Goal: Task Accomplishment & Management: Manage account settings

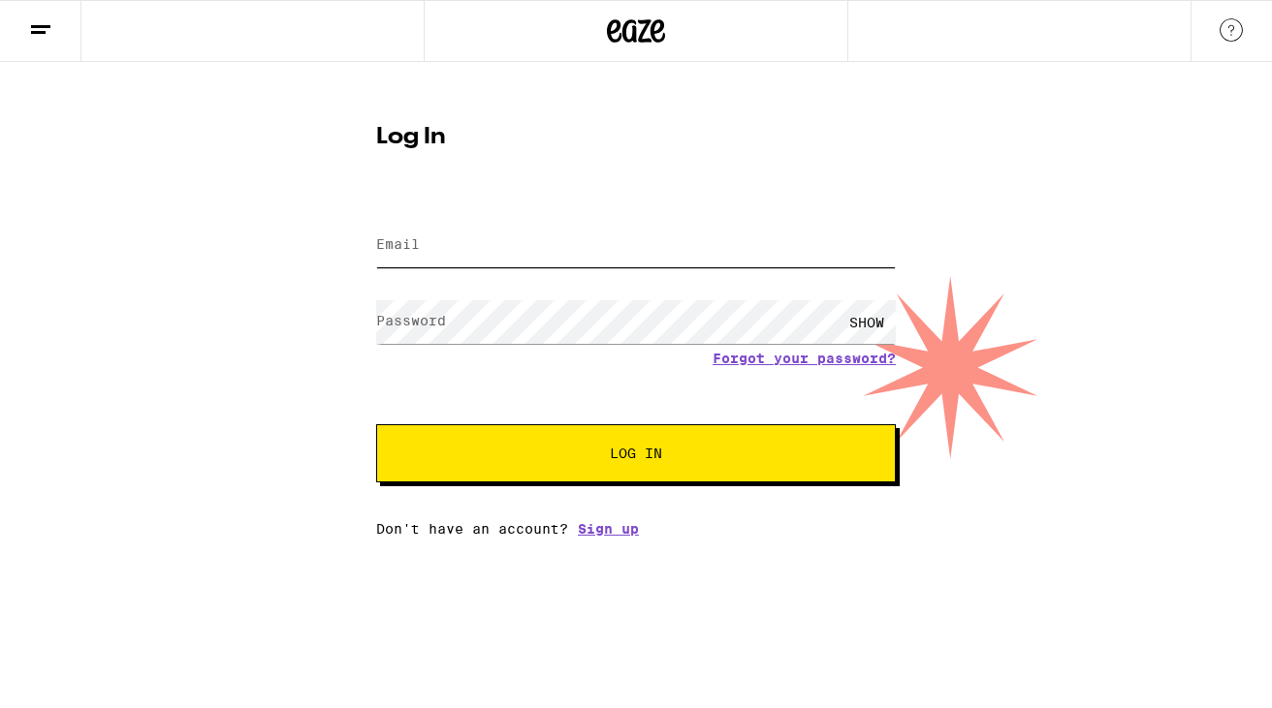
click at [533, 250] on input "Email" at bounding box center [635, 246] width 519 height 44
type input "[EMAIL_ADDRESS][DOMAIN_NAME]"
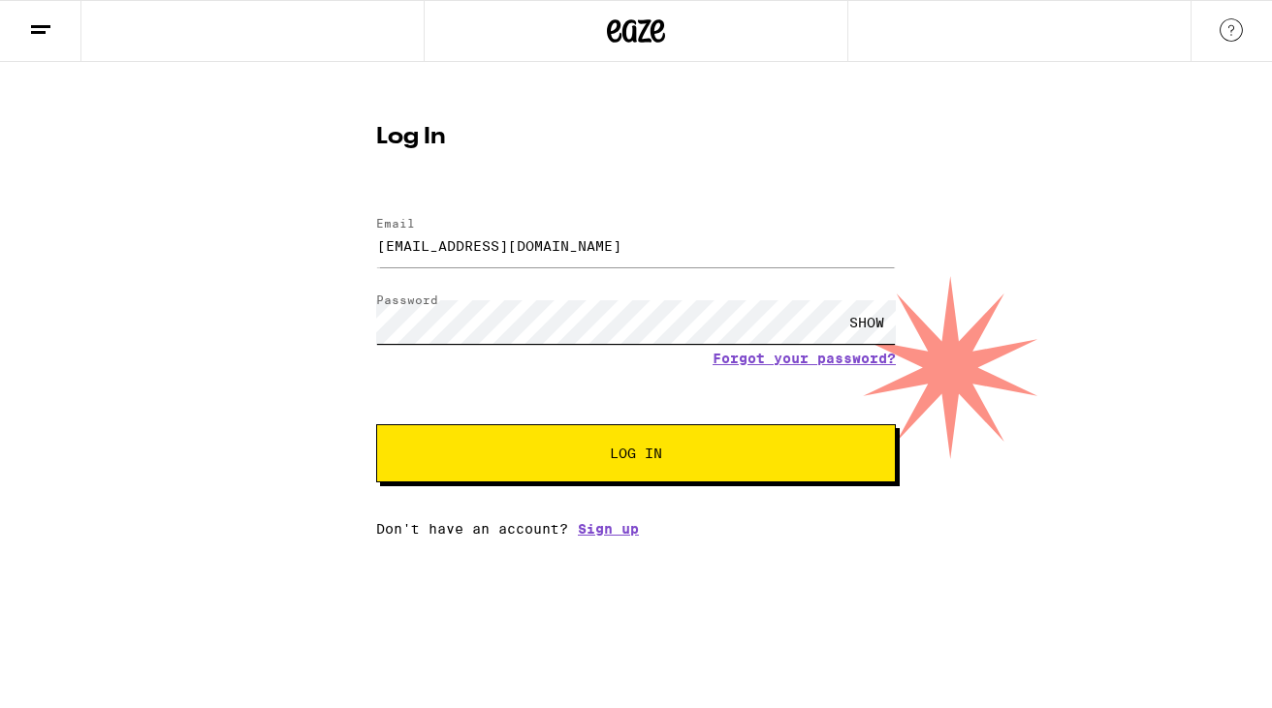
click at [376, 424] on button "Log In" at bounding box center [635, 453] width 519 height 58
